Goal: Task Accomplishment & Management: Manage account settings

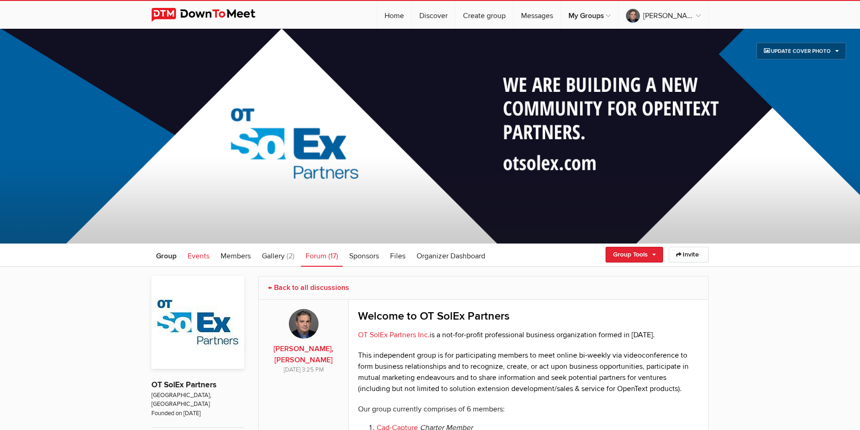
click at [198, 255] on span "Events" at bounding box center [199, 256] width 22 height 9
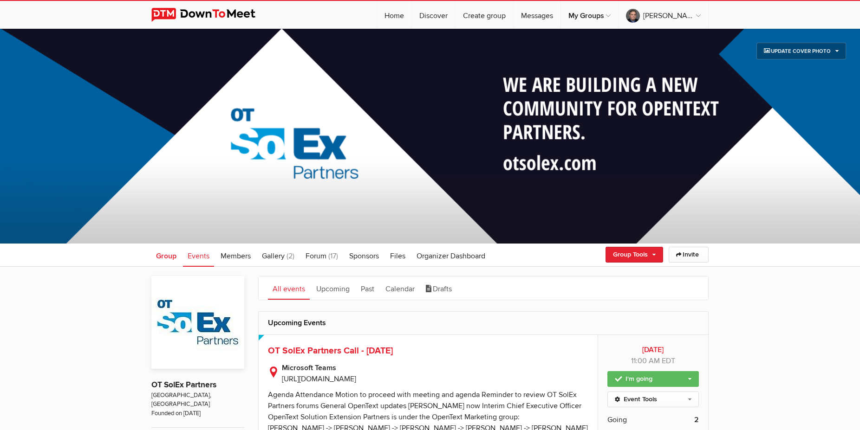
click at [167, 256] on span "Group" at bounding box center [166, 256] width 20 height 9
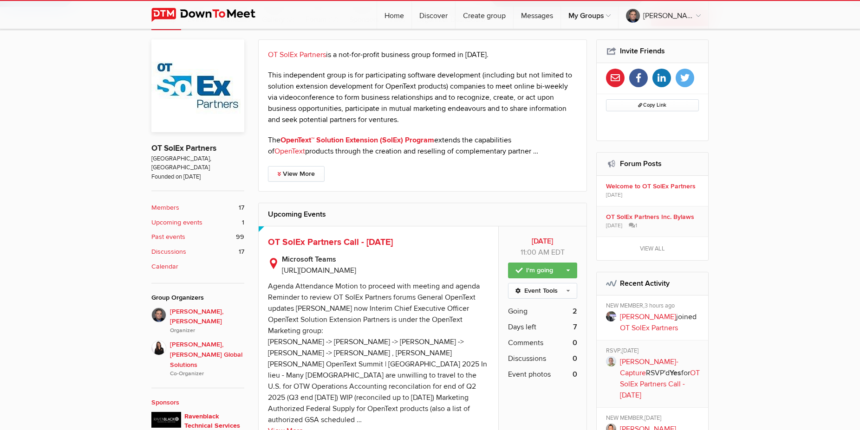
scroll to position [189, 0]
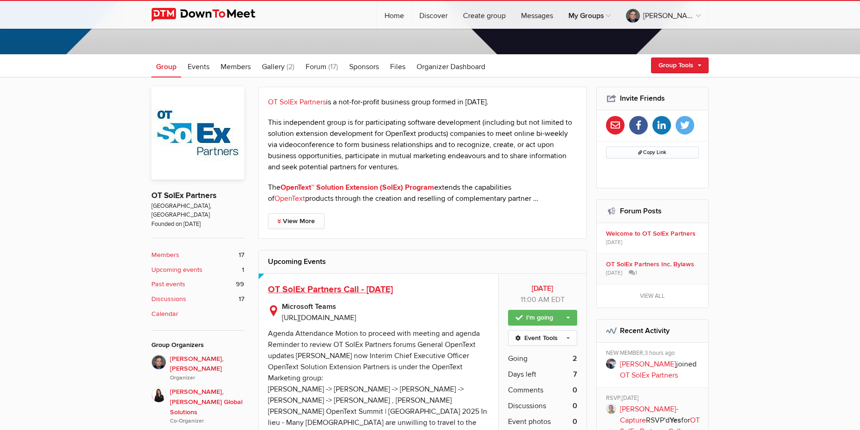
click at [305, 291] on span "OT SolEx Partners Call - [DATE]" at bounding box center [330, 289] width 125 height 11
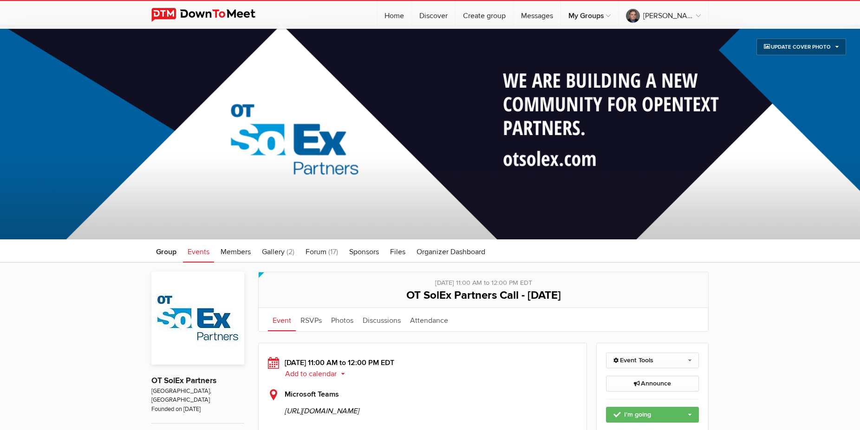
scroll to position [237, 0]
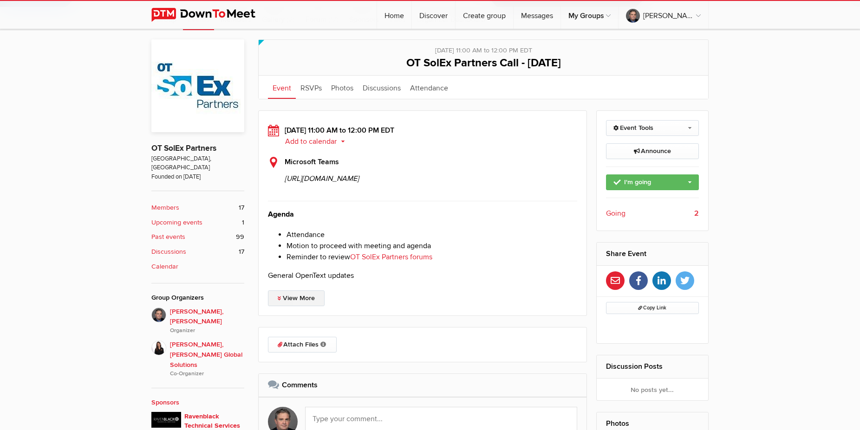
click at [287, 306] on link "View More" at bounding box center [296, 299] width 57 height 16
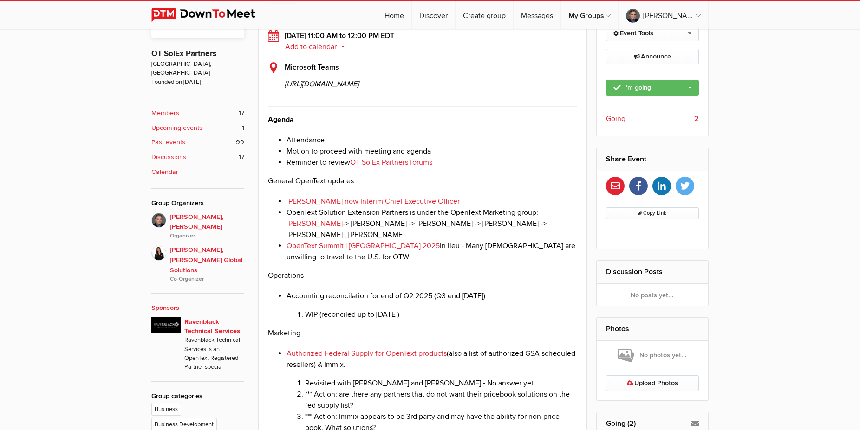
scroll to position [47, 0]
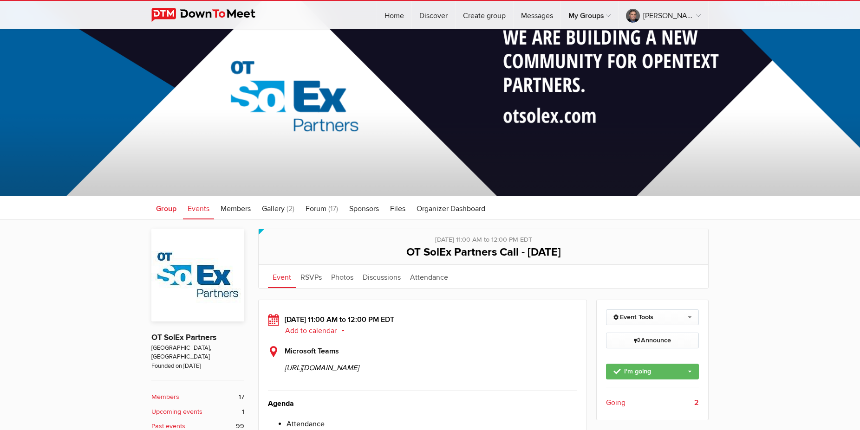
click at [162, 211] on span "Group" at bounding box center [166, 208] width 20 height 9
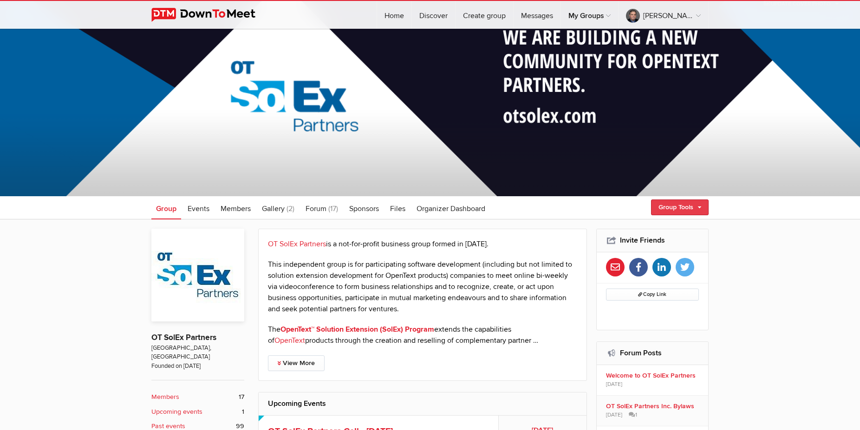
click at [695, 209] on link "Group Tools" at bounding box center [680, 208] width 58 height 16
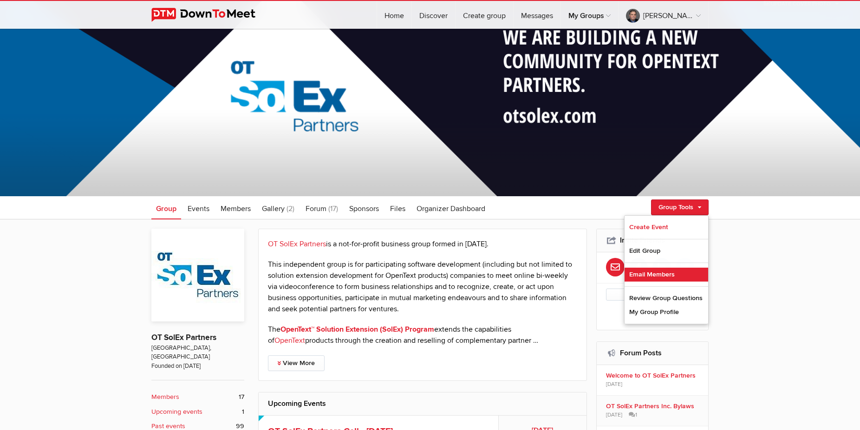
click at [646, 275] on link "Email Members" at bounding box center [666, 275] width 84 height 14
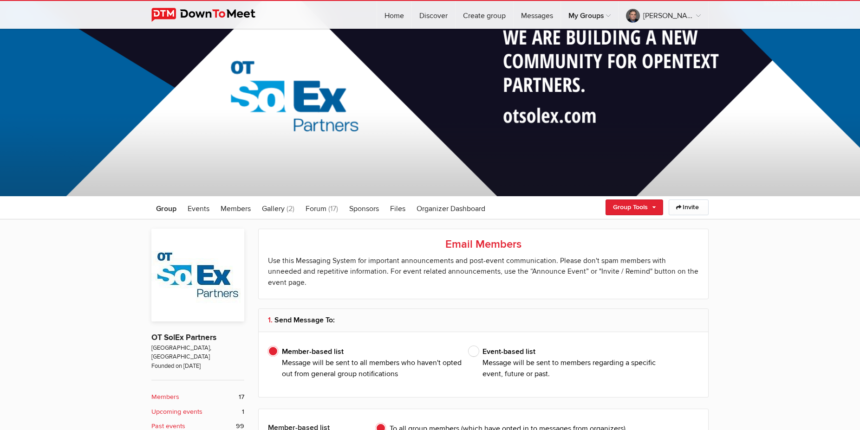
type input "[PERSON_NAME], [PERSON_NAME]"
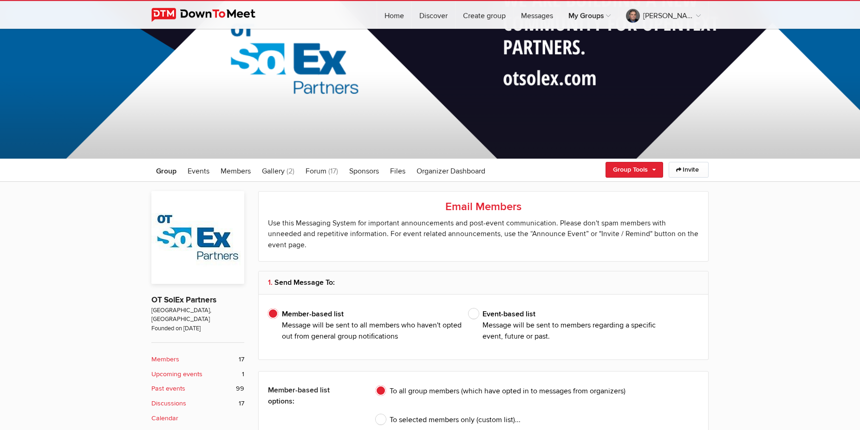
scroll to position [58, 0]
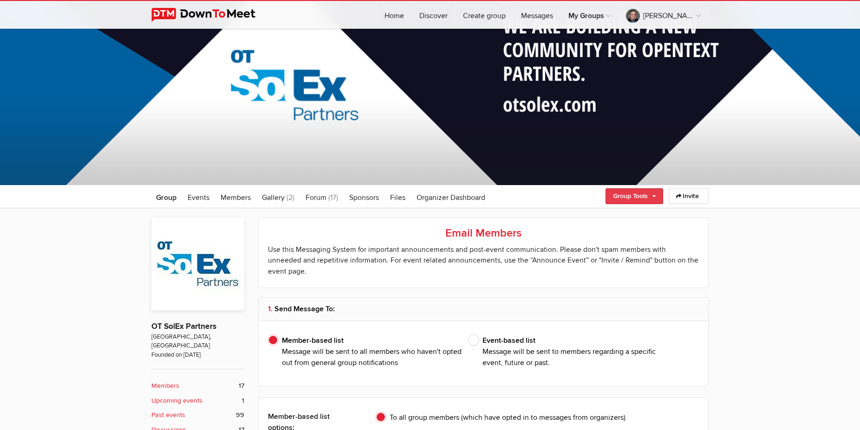
click at [650, 197] on link "Group Tools" at bounding box center [634, 196] width 58 height 16
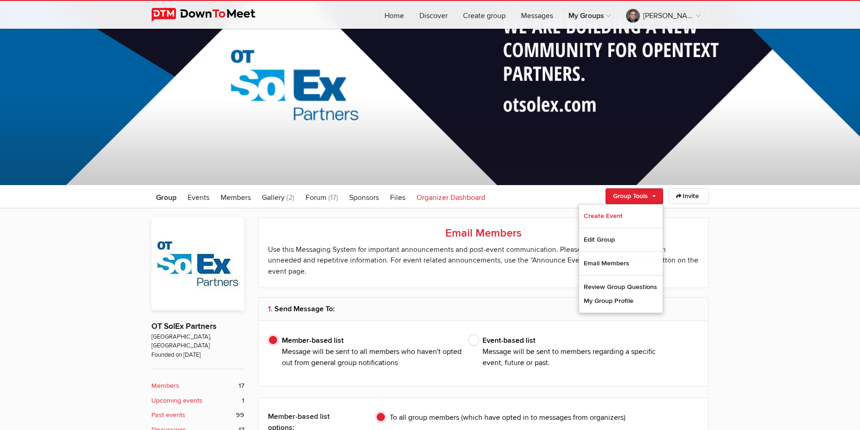
click at [431, 197] on span "Organizer Dashboard" at bounding box center [450, 197] width 69 height 9
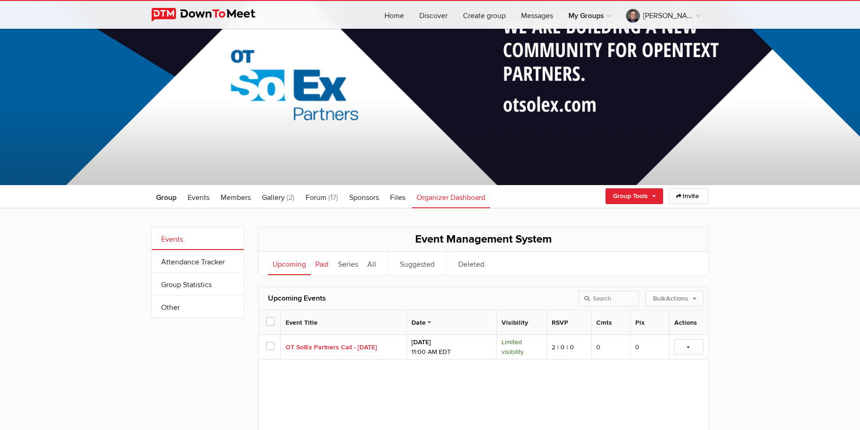
click at [320, 266] on link "Past" at bounding box center [322, 263] width 23 height 23
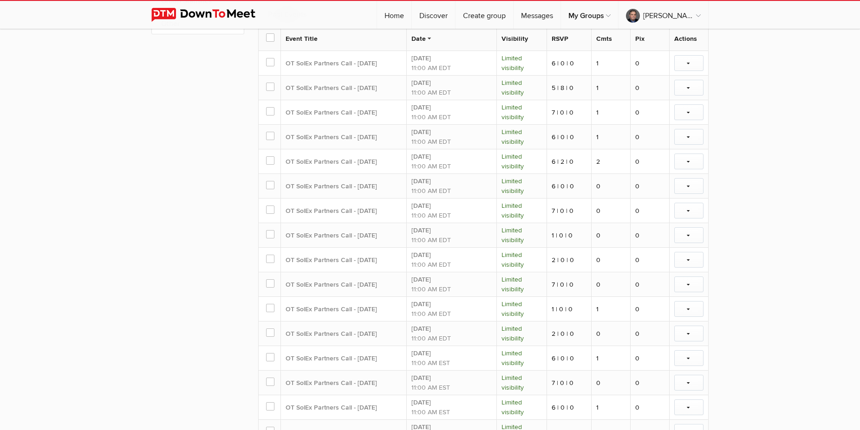
scroll to position [106, 0]
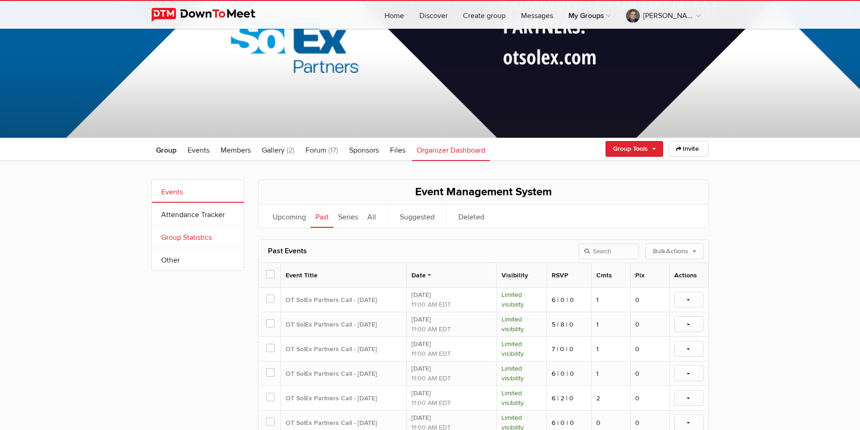
click at [197, 237] on link "Group Statistics" at bounding box center [198, 237] width 92 height 22
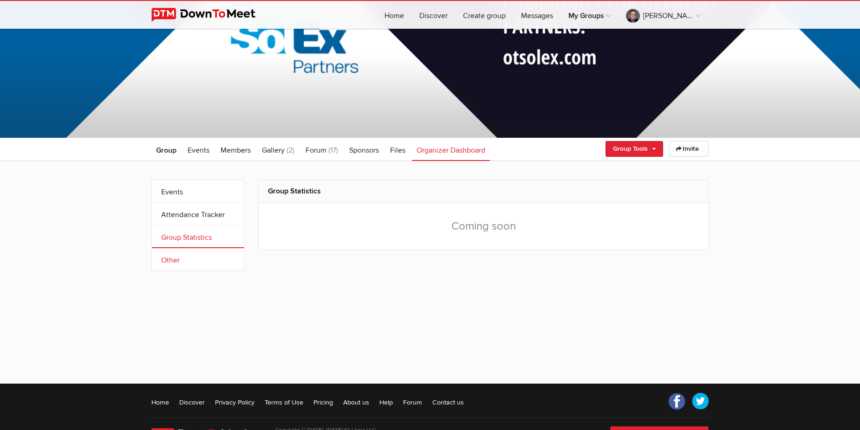
click at [175, 258] on link "Other" at bounding box center [198, 259] width 92 height 22
click at [175, 188] on link "Events" at bounding box center [198, 191] width 92 height 22
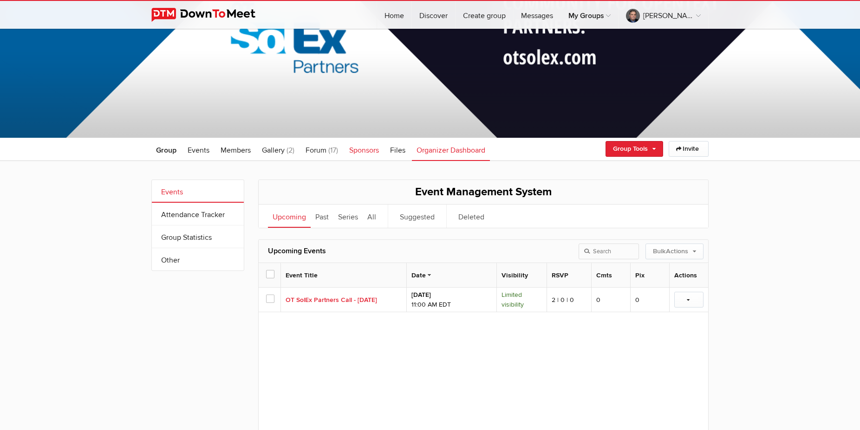
click at [361, 151] on span "Sponsors" at bounding box center [364, 150] width 30 height 9
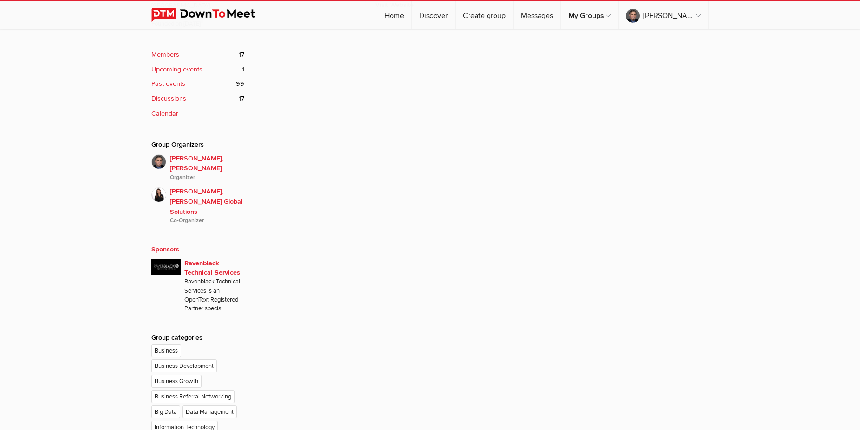
scroll to position [58, 0]
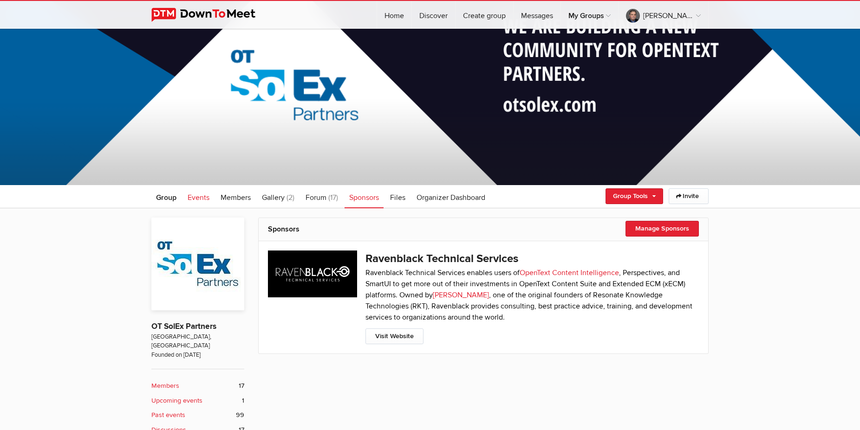
click at [189, 198] on span "Events" at bounding box center [199, 197] width 22 height 9
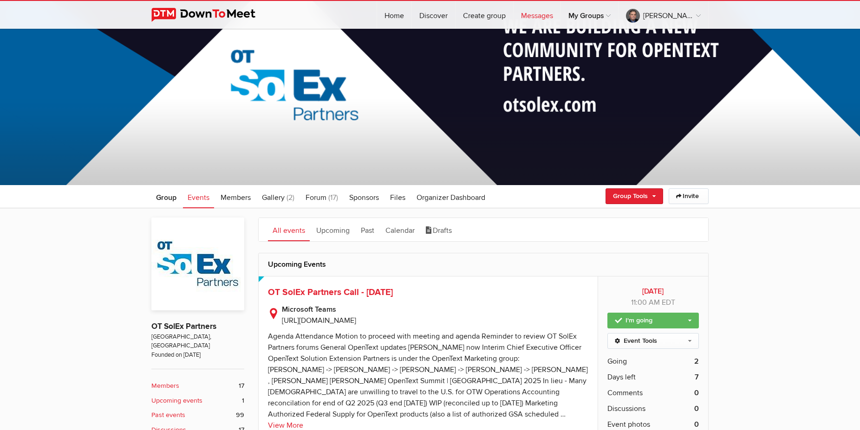
click at [535, 14] on link "Messages" at bounding box center [536, 15] width 47 height 28
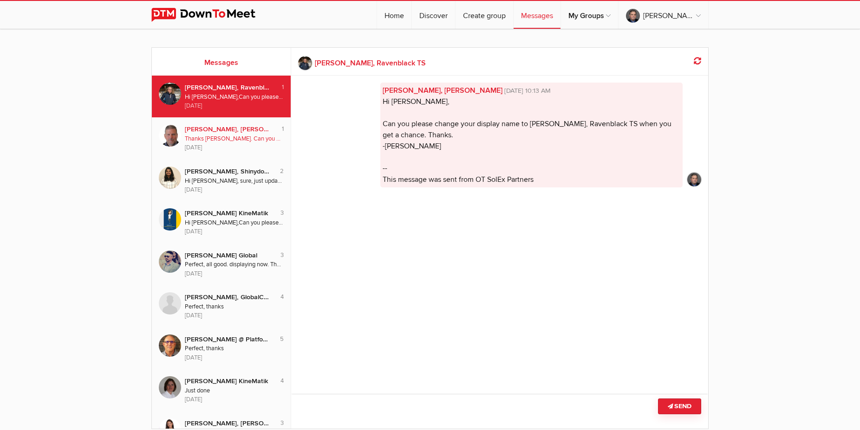
click at [203, 137] on div "Thanks [PERSON_NAME]. Can you please change your display name to "[PERSON_NAME]…" at bounding box center [234, 139] width 99 height 9
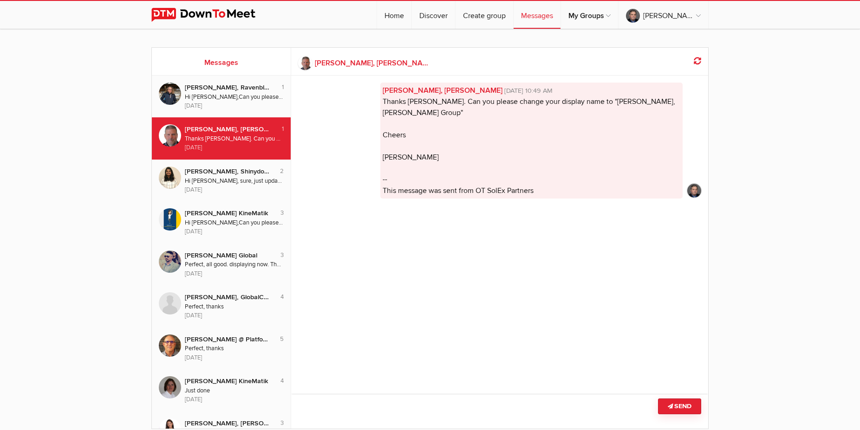
click at [182, 7] on link at bounding box center [210, 15] width 118 height 28
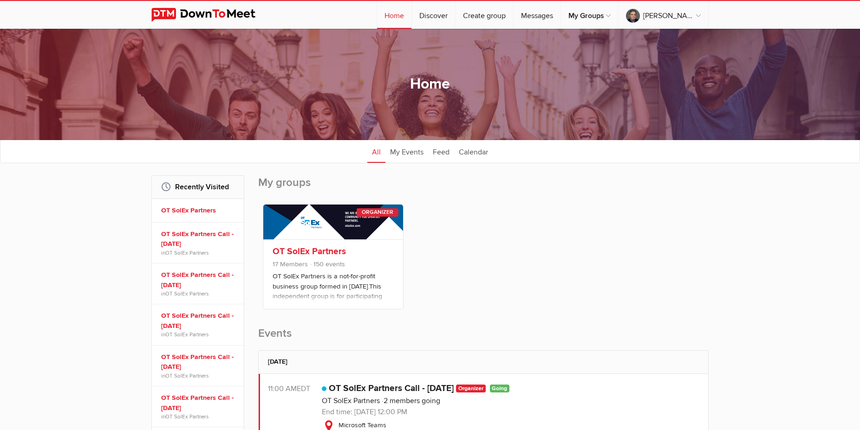
click at [324, 250] on link "OT SolEx Partners" at bounding box center [309, 251] width 73 height 11
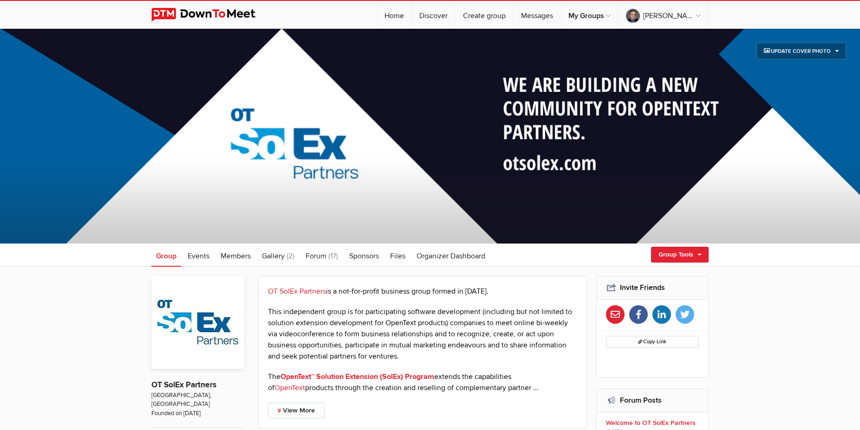
scroll to position [237, 0]
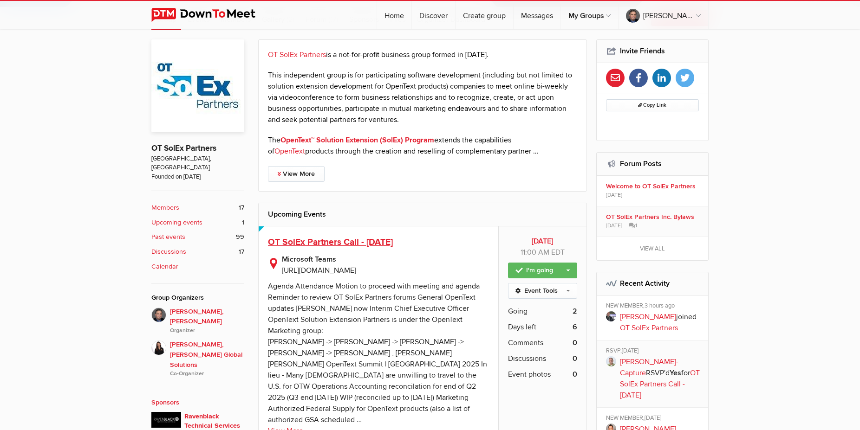
click at [333, 245] on span "OT SolEx Partners Call - [DATE]" at bounding box center [330, 242] width 125 height 11
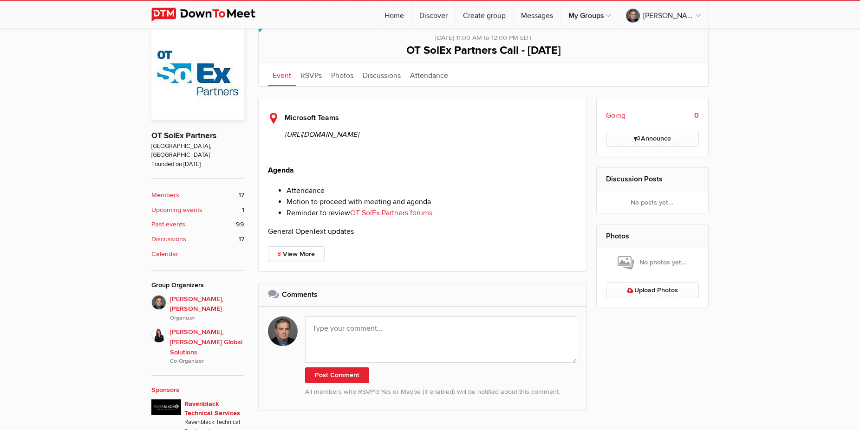
scroll to position [284, 0]
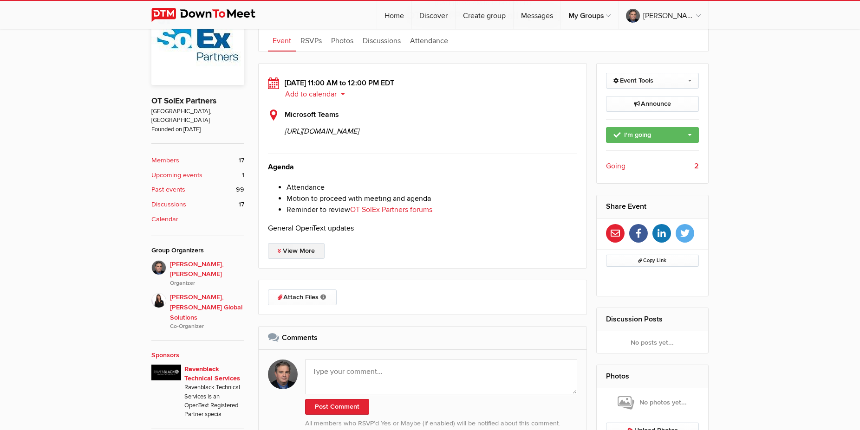
click at [294, 259] on link "View More" at bounding box center [296, 251] width 57 height 16
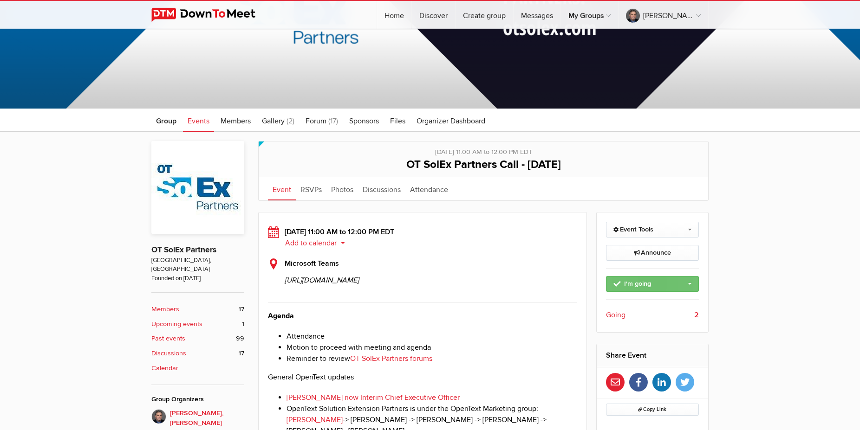
scroll to position [142, 0]
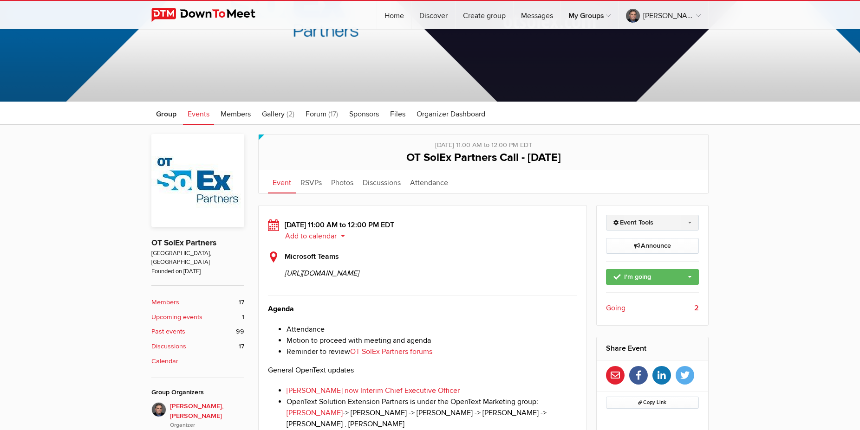
click at [667, 220] on link "Event Tools" at bounding box center [652, 223] width 93 height 16
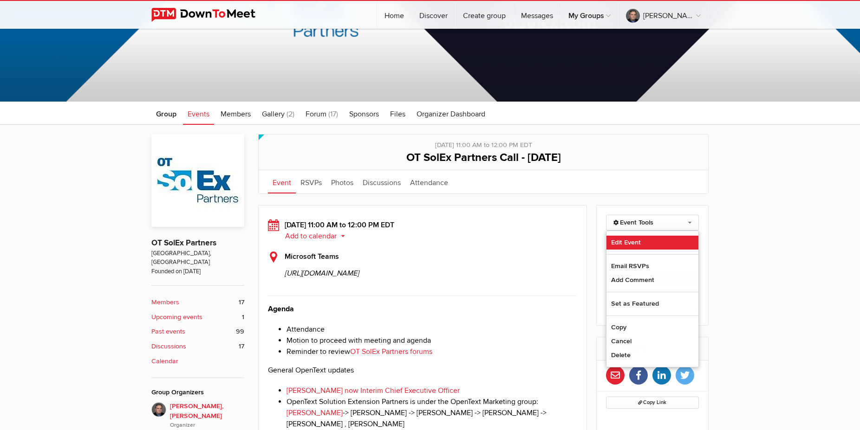
click at [637, 242] on link "Edit Event" at bounding box center [652, 243] width 92 height 14
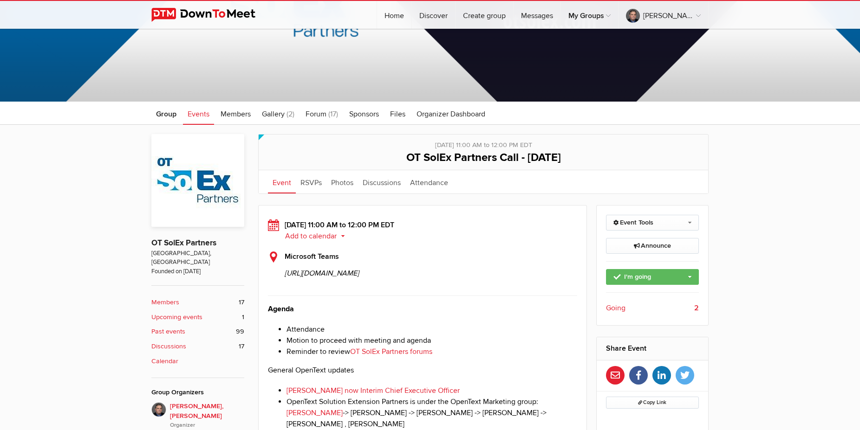
select select "11:00:00"
select select
select select "PM"
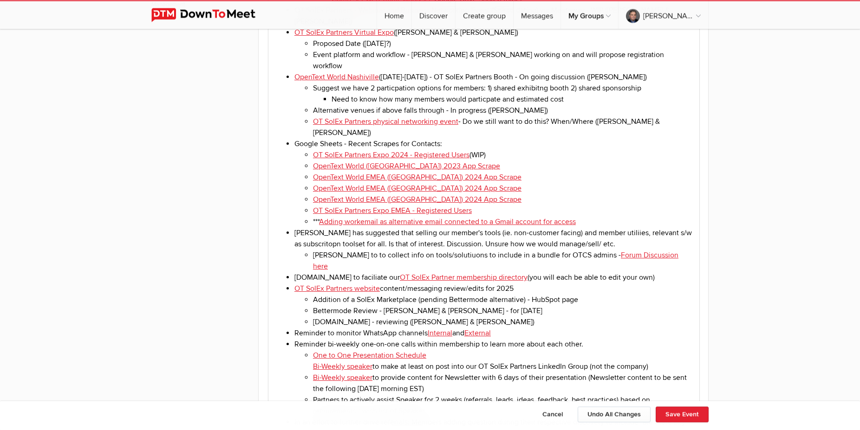
scroll to position [1089, 0]
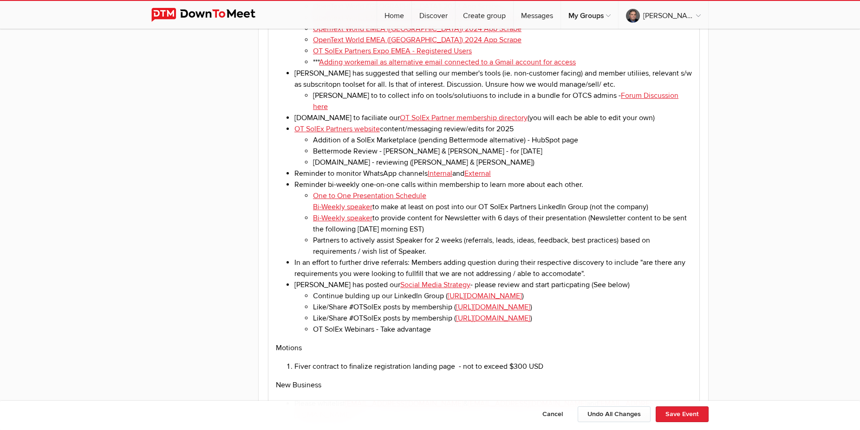
click at [552, 361] on li "Fiver contract to finalize registration landing page - not to exceed $300 USD" at bounding box center [492, 366] width 397 height 11
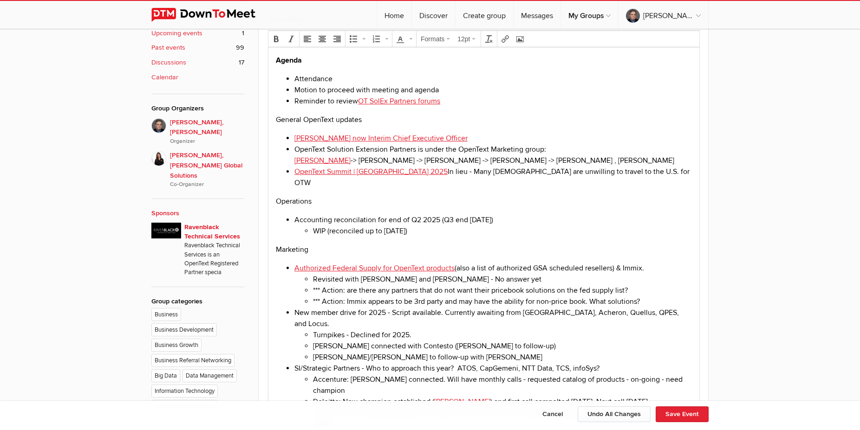
scroll to position [189, 0]
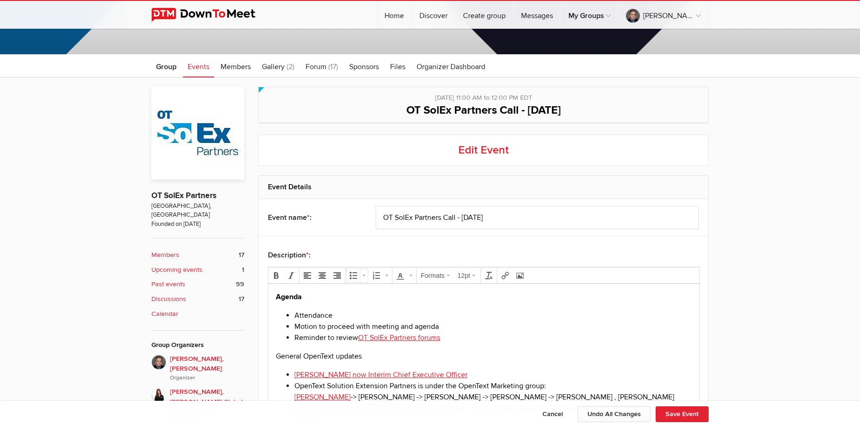
click at [356, 275] on icon "Bullet list" at bounding box center [353, 275] width 7 height 7
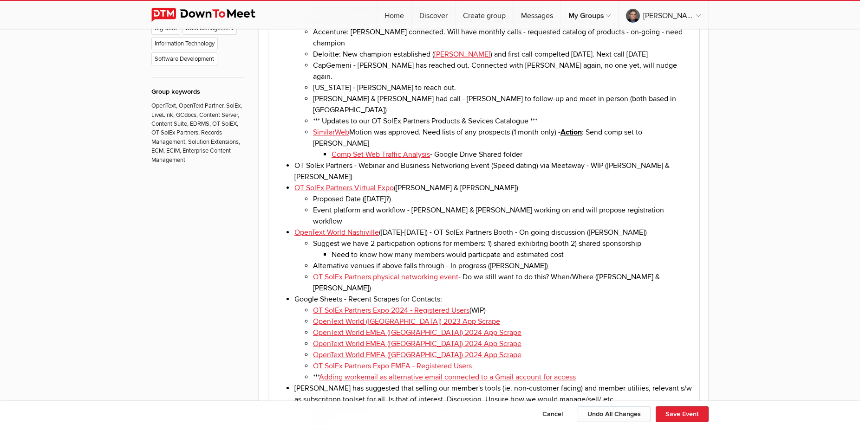
scroll to position [758, 0]
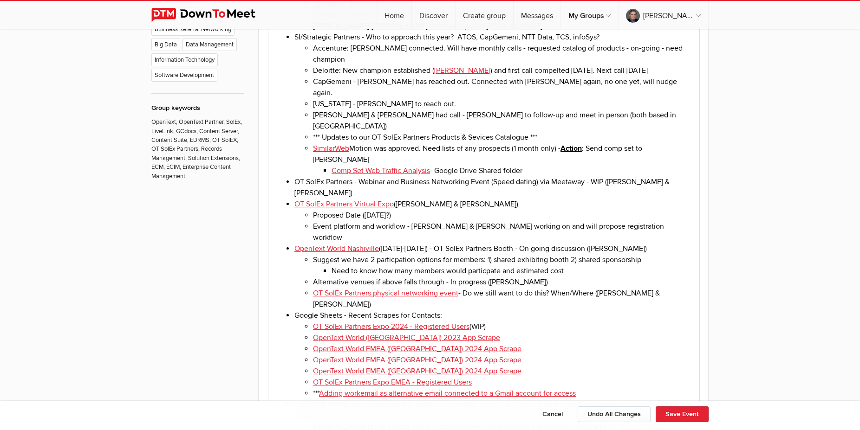
click at [339, 210] on li "Proposed Date ([DATE]?)" at bounding box center [502, 215] width 379 height 11
drag, startPoint x: 344, startPoint y: 150, endPoint x: 315, endPoint y: 149, distance: 29.3
click at [315, 210] on li "Proposed Date ([DATE]?)" at bounding box center [502, 215] width 379 height 11
click at [617, 221] on li "Event platform and workflow - [PERSON_NAME] & [PERSON_NAME] working on and will…" at bounding box center [502, 232] width 379 height 22
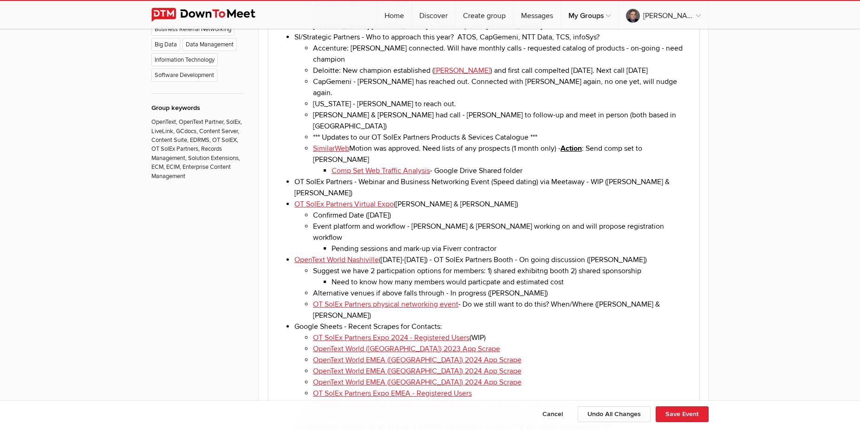
click at [391, 243] on li "Pending sessions and mark-up via Fiverr contractor" at bounding box center [511, 248] width 360 height 11
click at [665, 176] on li "OT SolEx Partners - Webinar and Business Networking Event (Speed dating) via Me…" at bounding box center [492, 187] width 397 height 22
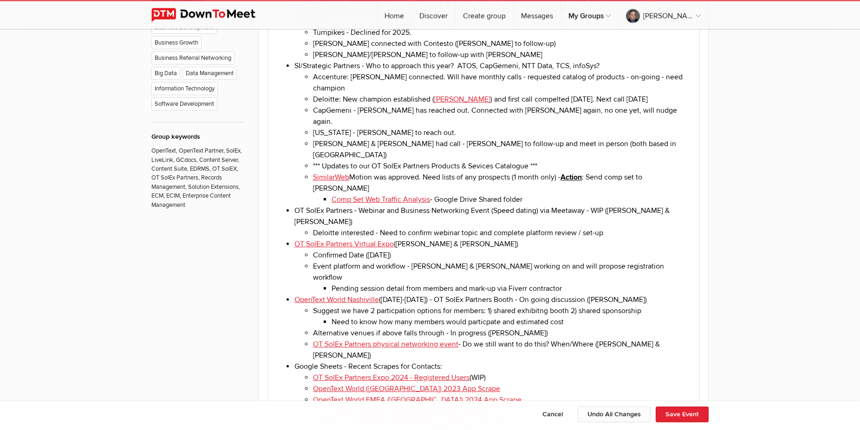
scroll to position [710, 0]
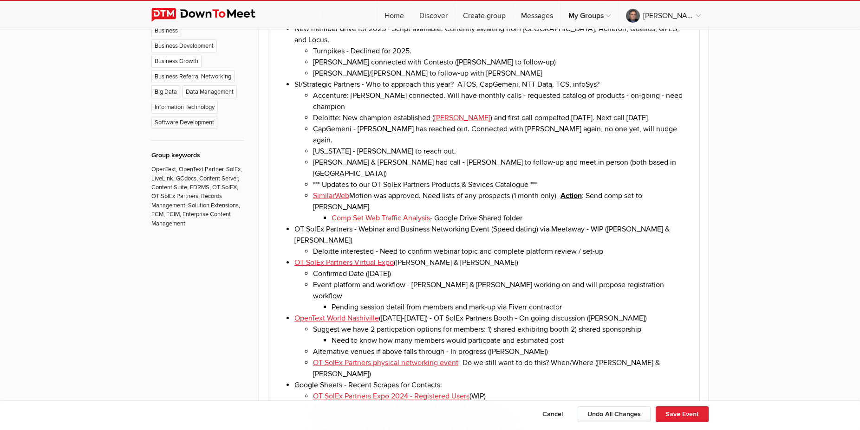
click at [561, 179] on li "*** Updates to our OT SolEx Partners Products & Sevices Catalogue ***" at bounding box center [502, 184] width 379 height 11
click at [682, 414] on button "Save Event" at bounding box center [682, 415] width 53 height 16
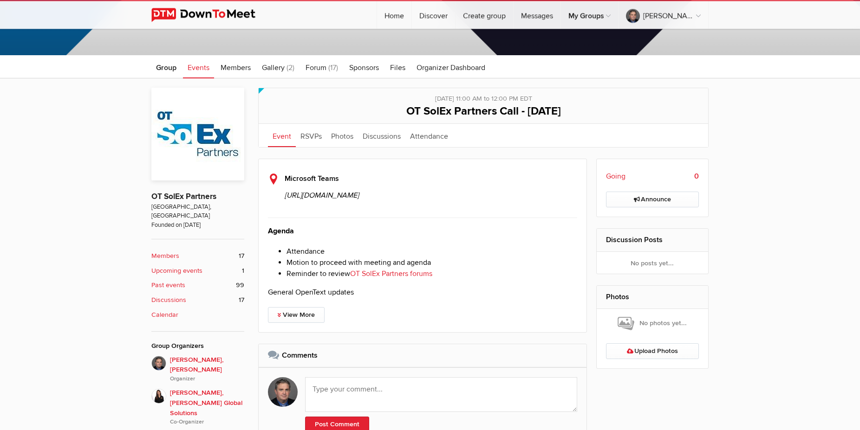
scroll to position [237, 0]
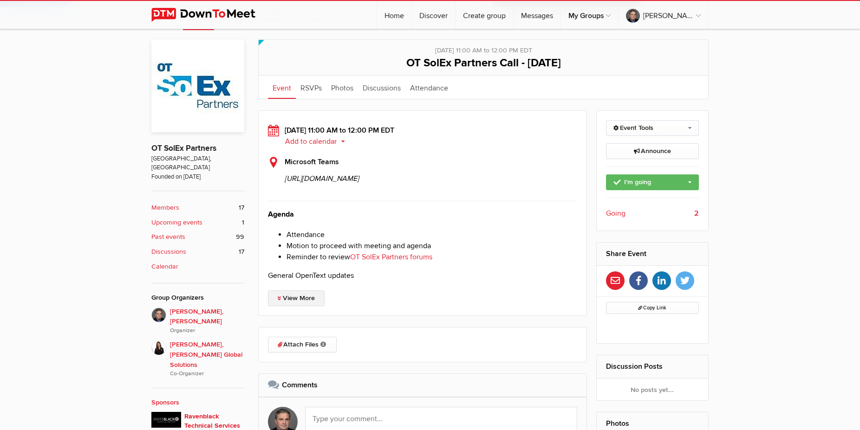
click at [301, 306] on link "View More" at bounding box center [296, 299] width 57 height 16
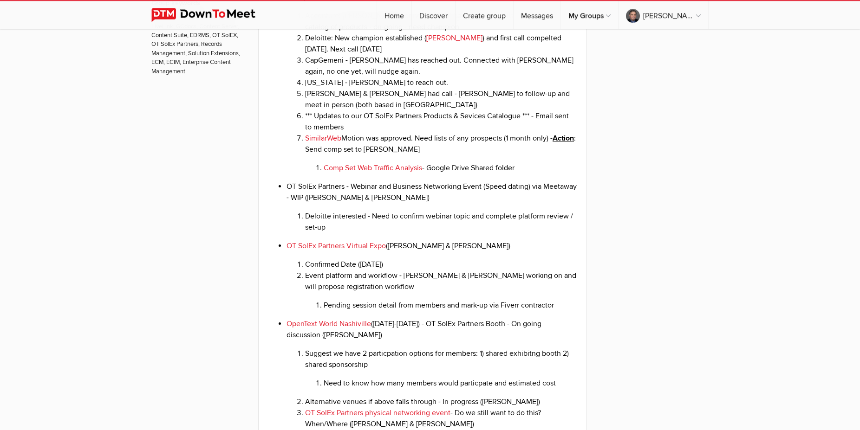
scroll to position [947, 0]
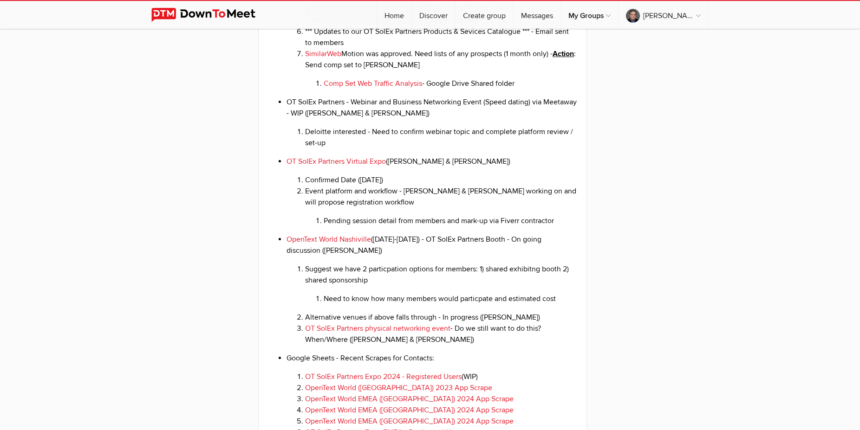
drag, startPoint x: 454, startPoint y: 232, endPoint x: 382, endPoint y: 229, distance: 72.5
click at [382, 186] on li "Confirmed Date ([DATE])" at bounding box center [441, 180] width 272 height 11
drag, startPoint x: 287, startPoint y: 217, endPoint x: 387, endPoint y: 215, distance: 100.3
click at [387, 215] on li "OT SolEx Partners Virtual Expo ([PERSON_NAME] & [PERSON_NAME]) Confirmed Date (…" at bounding box center [431, 191] width 291 height 71
copy li "OT SolEx Partners Virtual Expo"
